Goal: Information Seeking & Learning: Learn about a topic

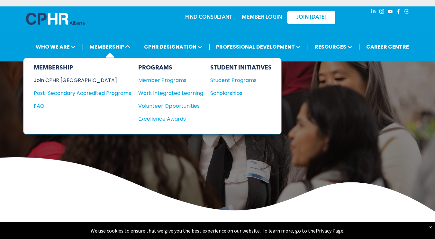
click at [72, 80] on div "Join CPHR [GEOGRAPHIC_DATA]" at bounding box center [78, 80] width 88 height 8
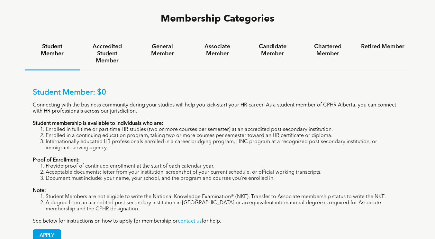
scroll to position [423, 0]
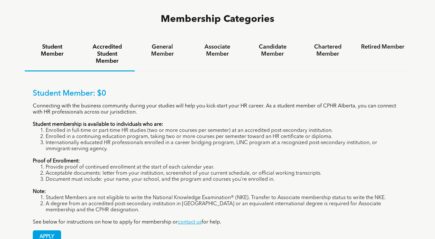
click at [111, 43] on h4 "Accredited Student Member" at bounding box center [107, 53] width 43 height 21
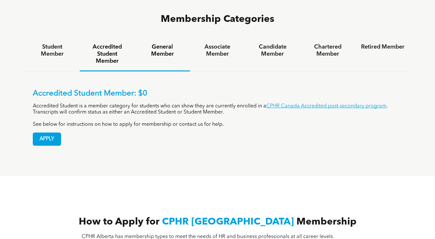
click at [165, 43] on h4 "General Member" at bounding box center [162, 50] width 43 height 14
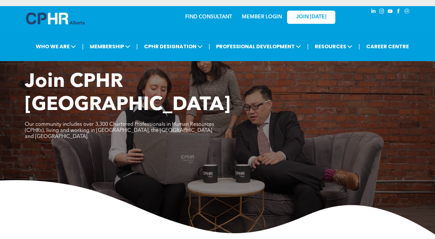
scroll to position [0, 0]
